Goal: Task Accomplishment & Management: Use online tool/utility

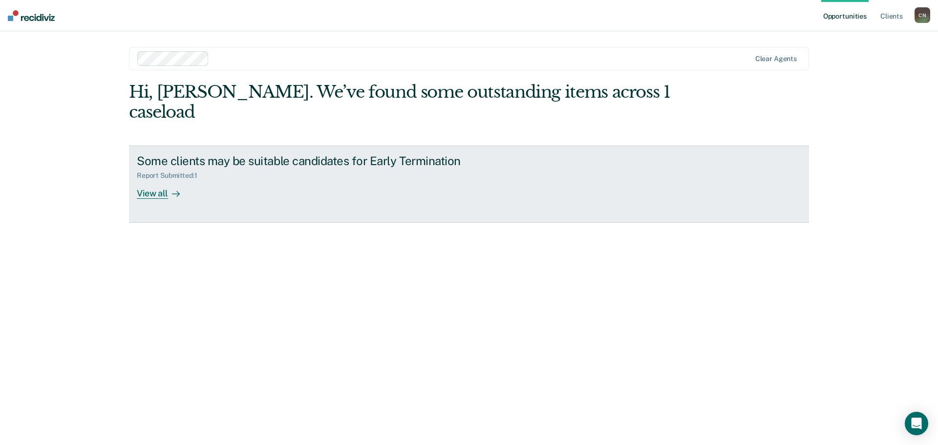
click at [173, 190] on icon at bounding box center [176, 194] width 8 height 8
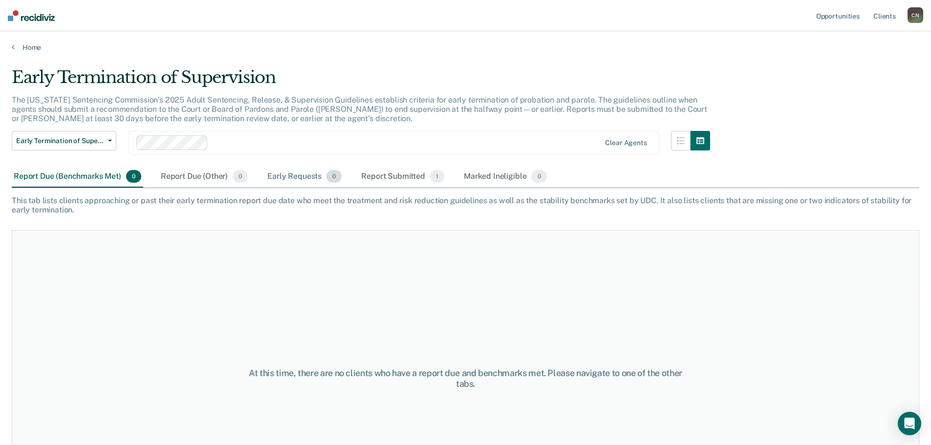
click at [290, 174] on div "Early Requests 0" at bounding box center [304, 176] width 78 height 21
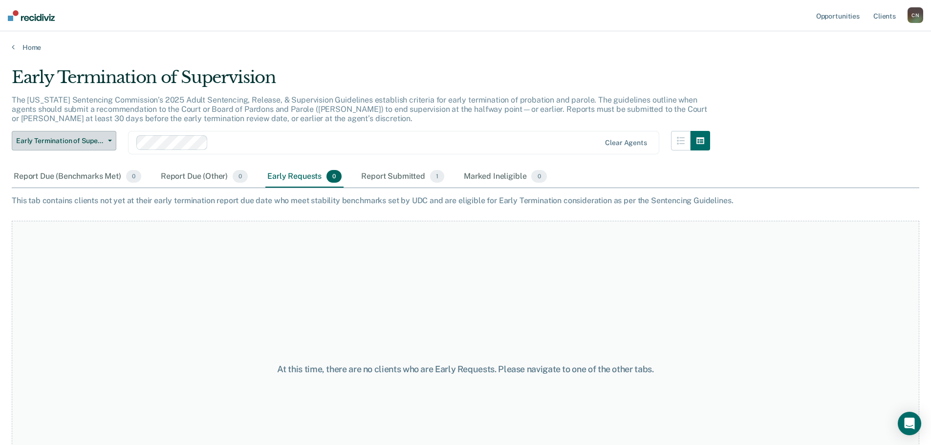
click at [107, 135] on button "Early Termination of Supervision" at bounding box center [64, 141] width 105 height 20
click at [881, 18] on link "Client s" at bounding box center [884, 15] width 26 height 31
